Goal: Information Seeking & Learning: Learn about a topic

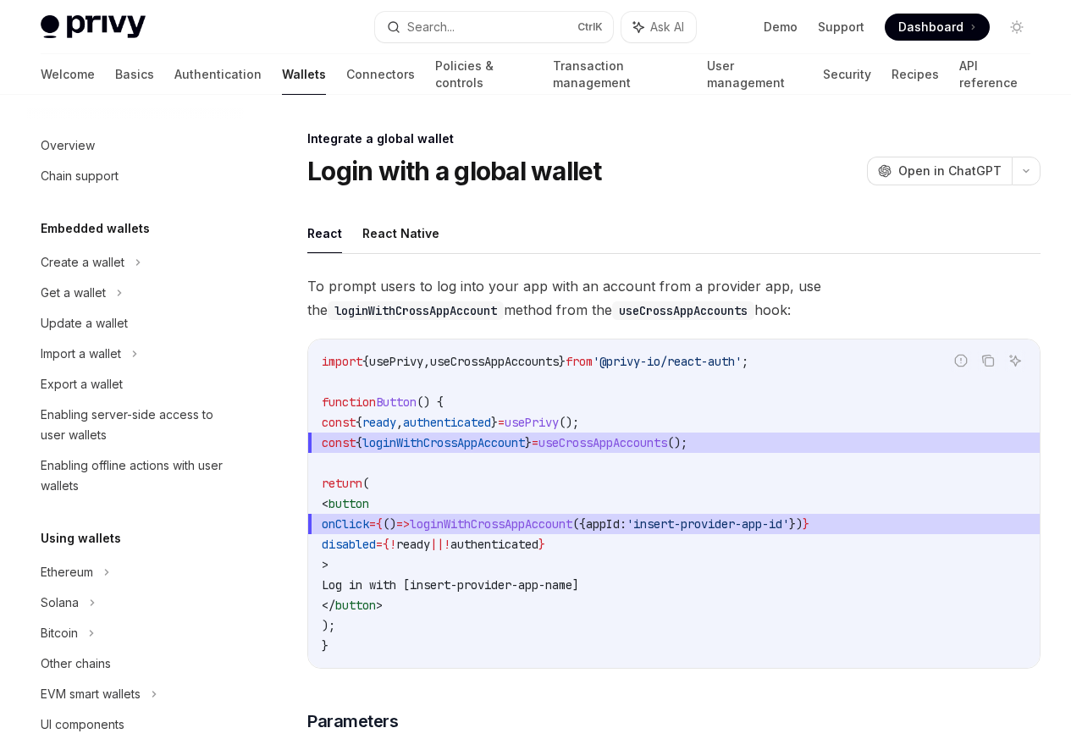
scroll to position [928, 0]
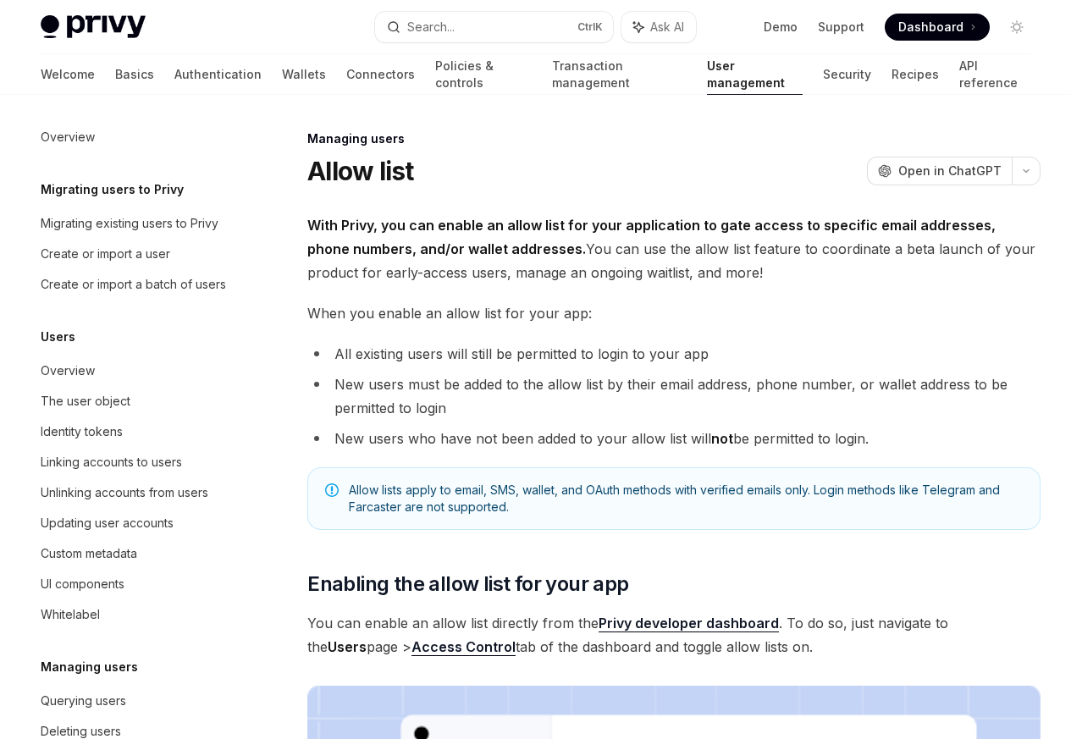
scroll to position [239, 0]
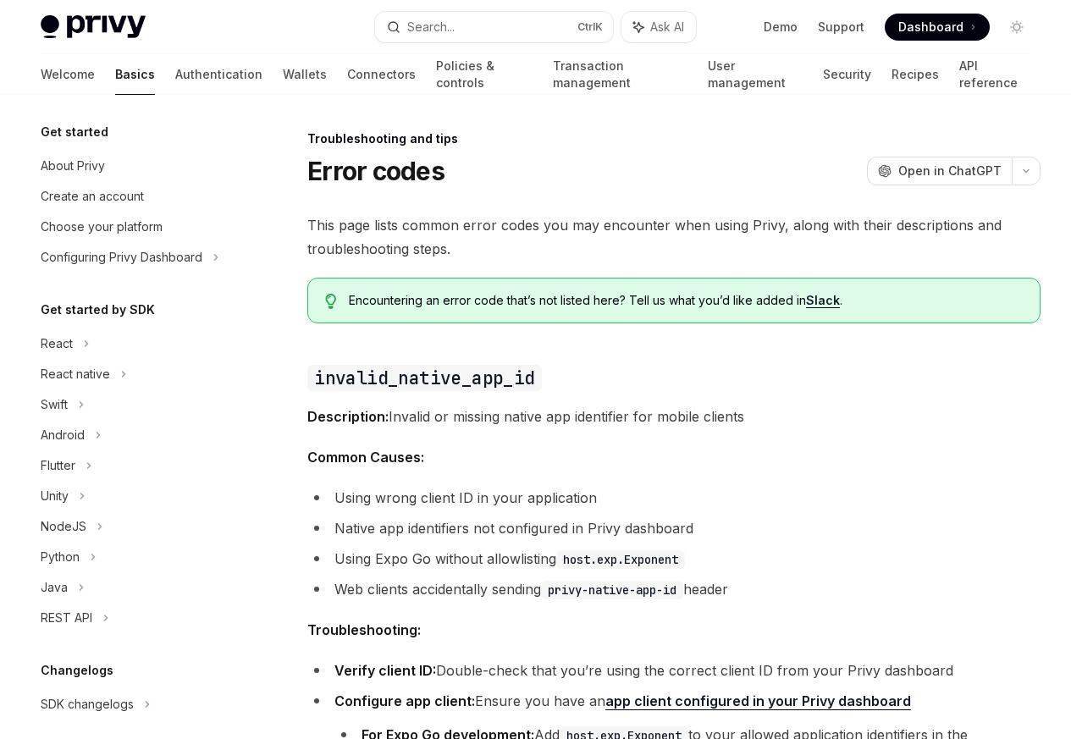
scroll to position [161, 0]
